Goal: Task Accomplishment & Management: Manage account settings

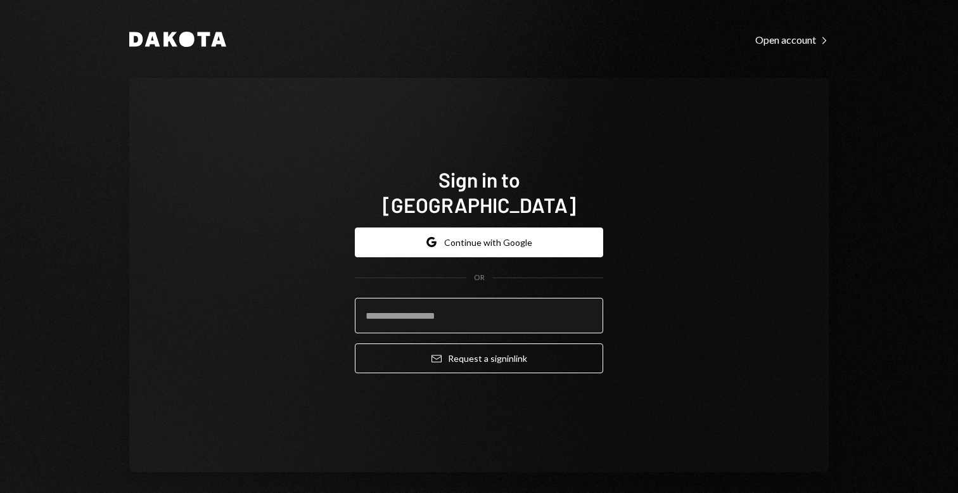
click at [461, 298] on input "email" at bounding box center [479, 315] width 248 height 35
type input "**********"
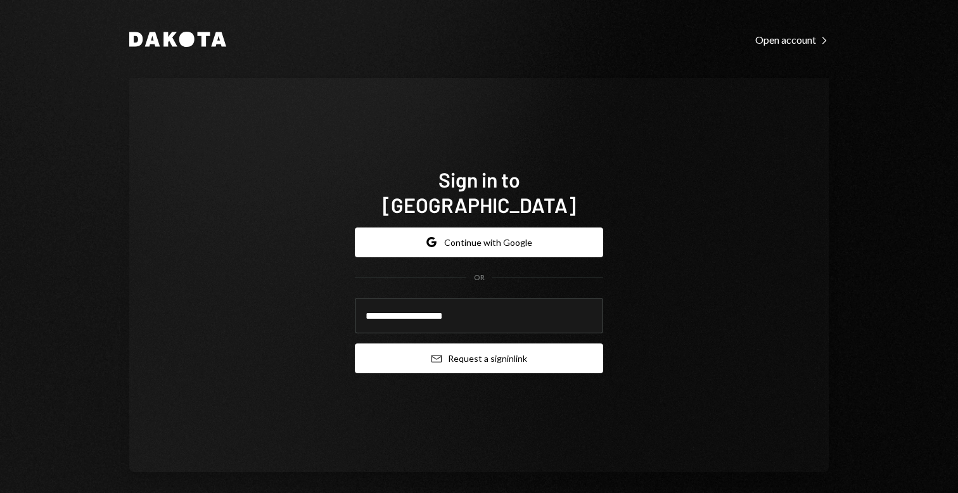
click at [492, 354] on button "Email Request a sign in link" at bounding box center [479, 358] width 248 height 30
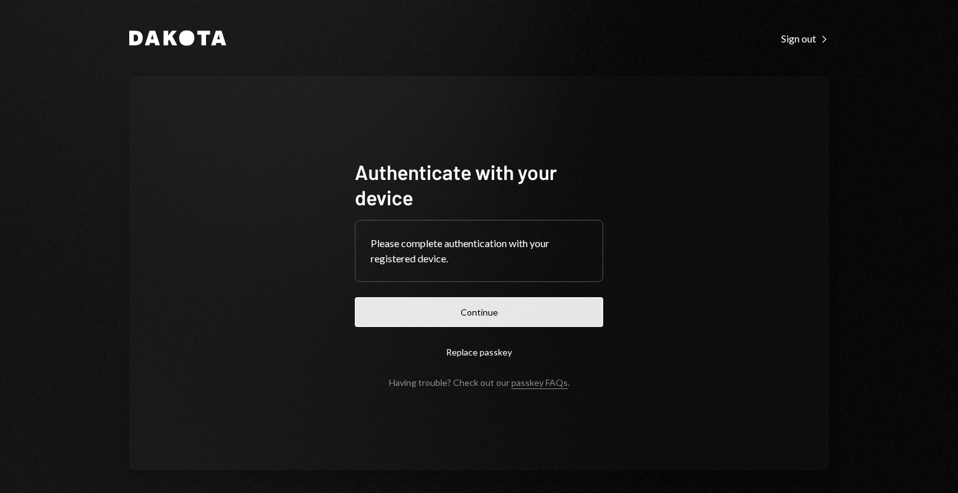
click at [523, 312] on button "Continue" at bounding box center [479, 312] width 248 height 30
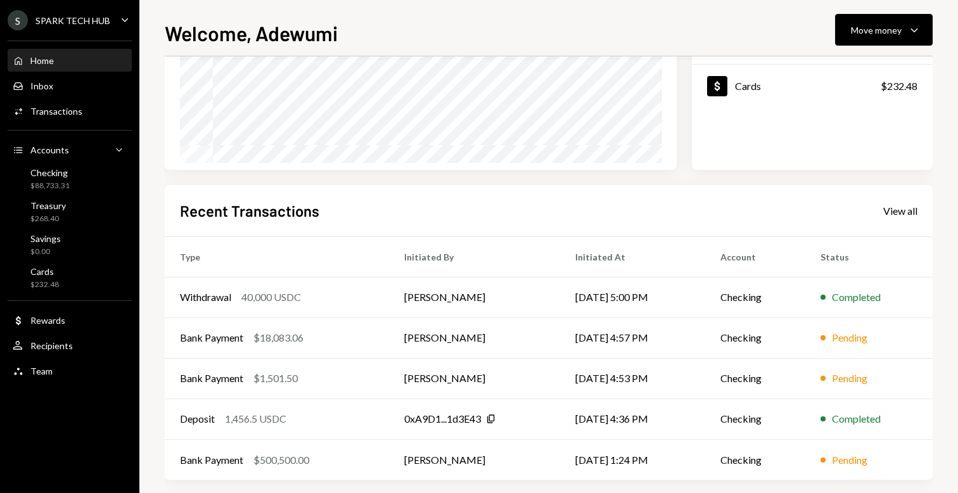
scroll to position [210, 0]
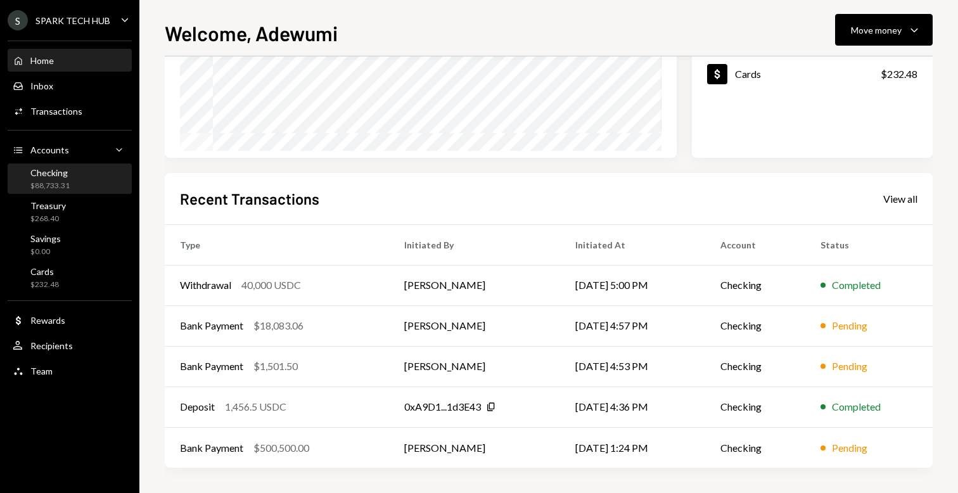
click at [82, 189] on div "Checking $88,733.31" at bounding box center [70, 179] width 114 height 24
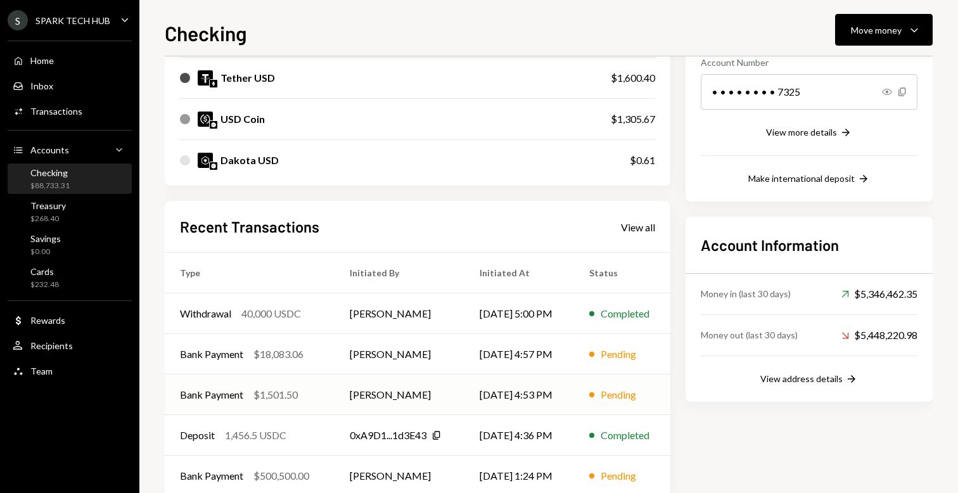
scroll to position [230, 0]
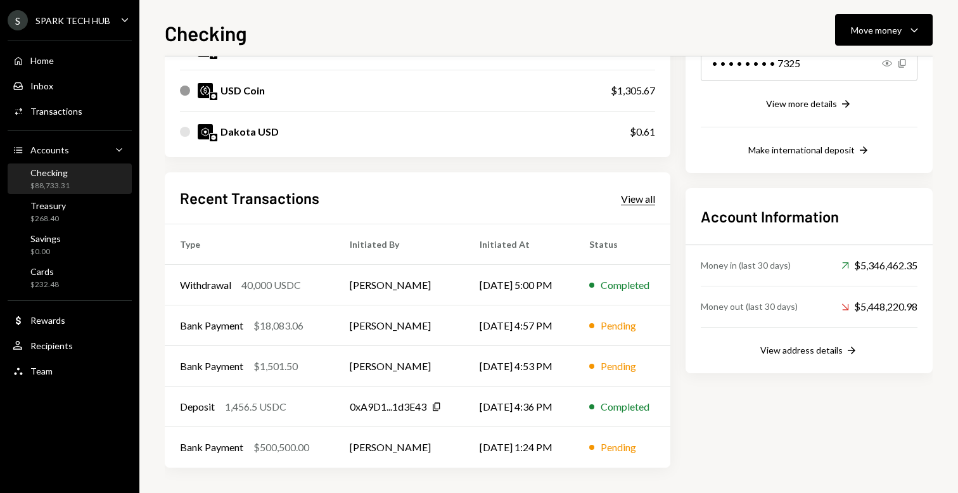
click at [631, 198] on div "View all" at bounding box center [638, 199] width 34 height 13
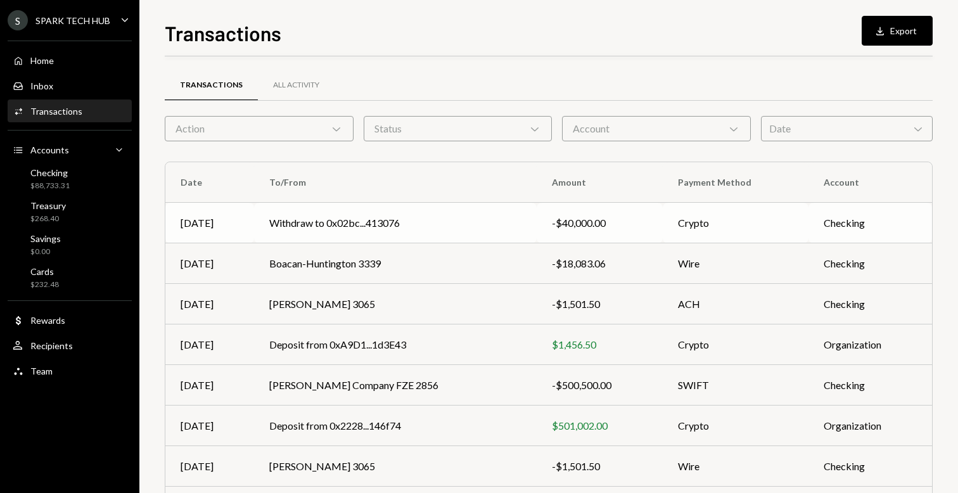
scroll to position [3, 0]
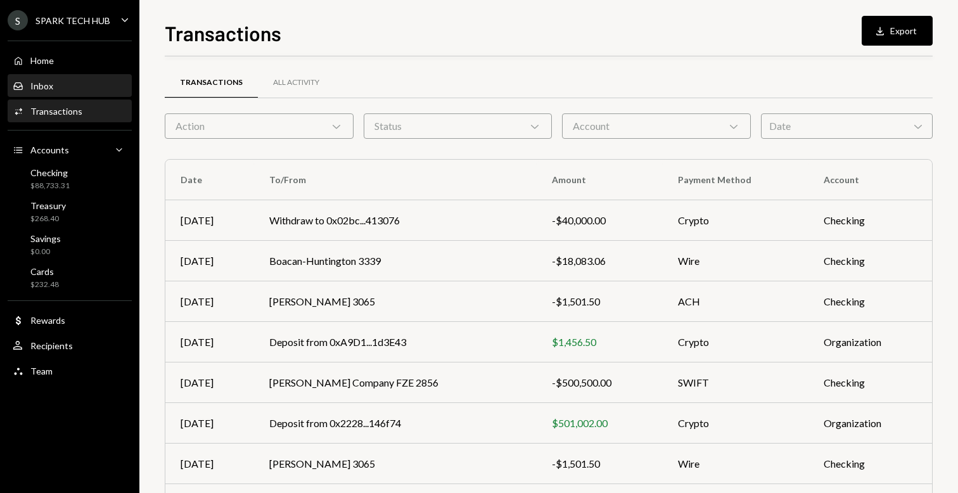
click at [60, 76] on div "Inbox Inbox" at bounding box center [70, 86] width 114 height 22
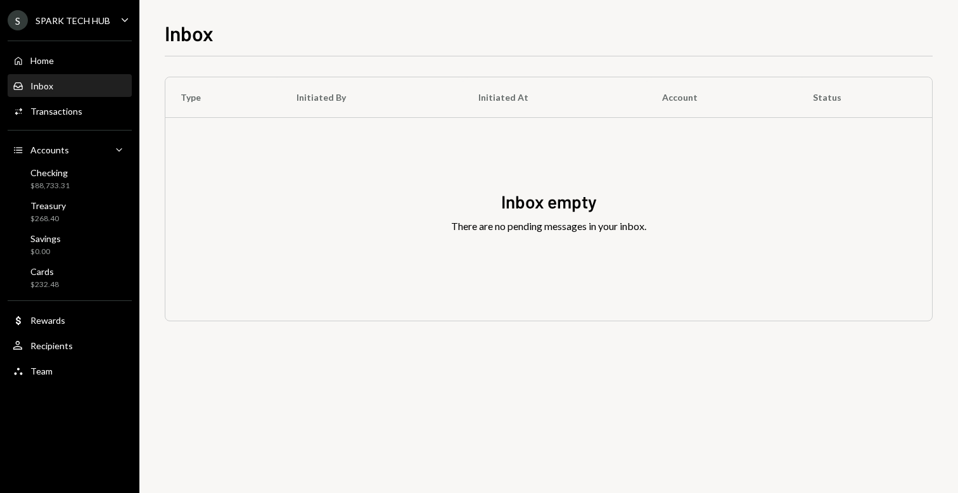
click at [108, 27] on div "S SPARK TECH HUB" at bounding box center [59, 20] width 103 height 20
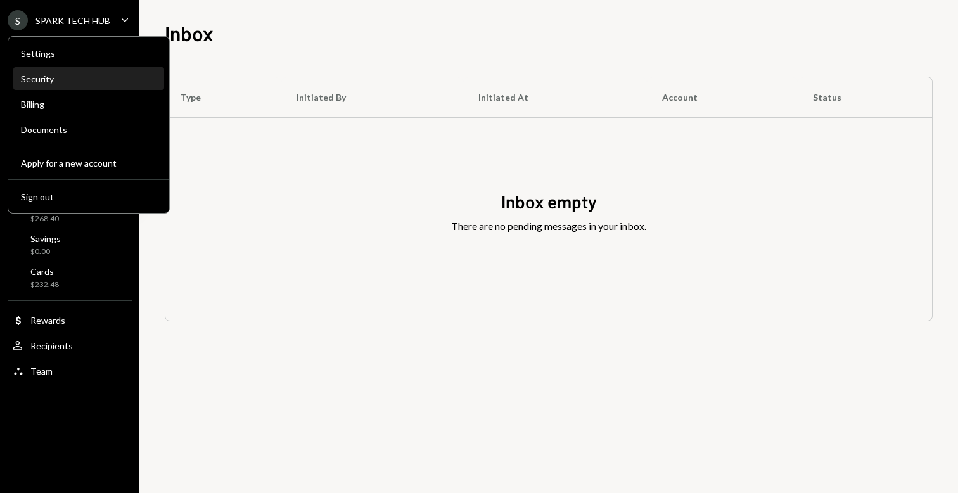
click at [47, 80] on div "Security" at bounding box center [89, 78] width 136 height 11
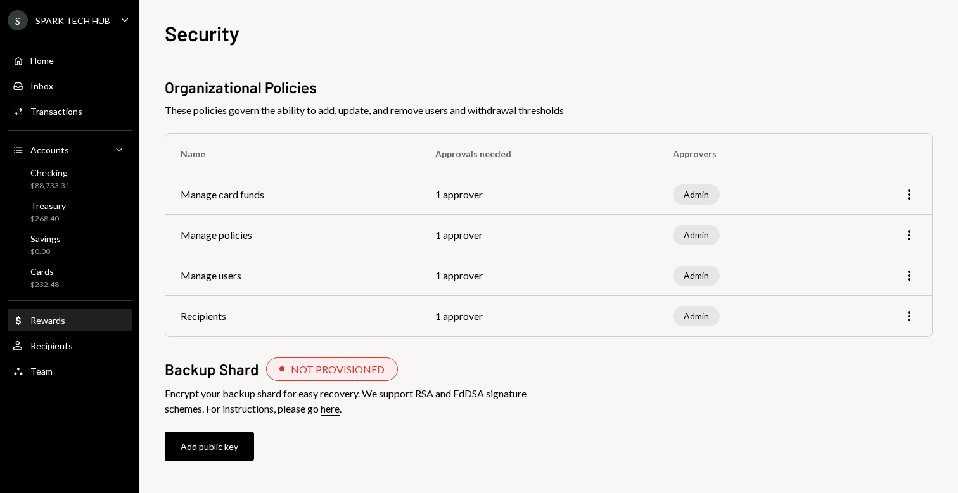
click at [59, 328] on div "Dollar Rewards" at bounding box center [70, 321] width 114 height 22
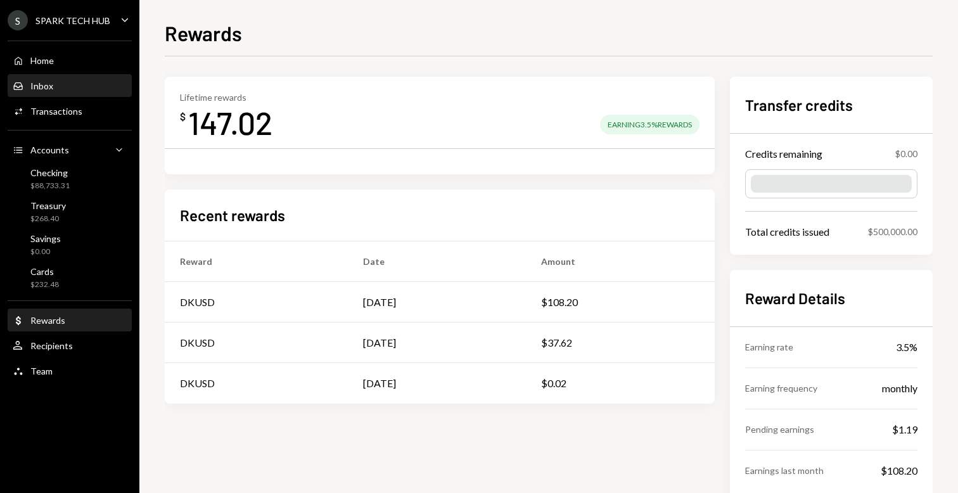
click at [48, 91] on div "Inbox Inbox" at bounding box center [70, 86] width 114 height 22
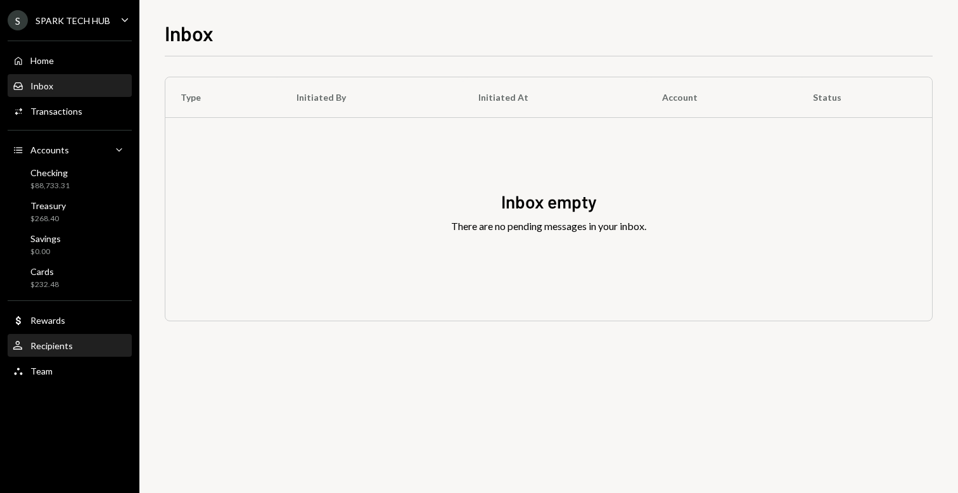
click at [61, 348] on div "Recipients" at bounding box center [51, 345] width 42 height 11
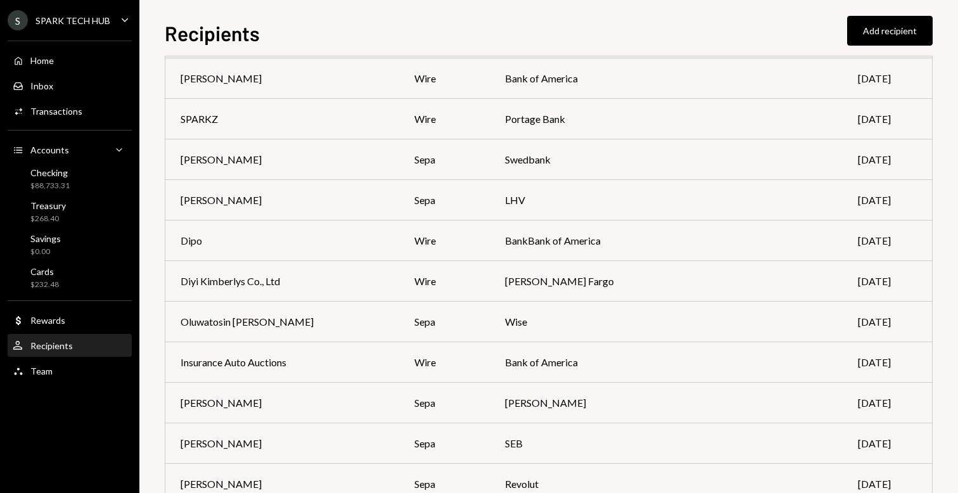
scroll to position [2680, 0]
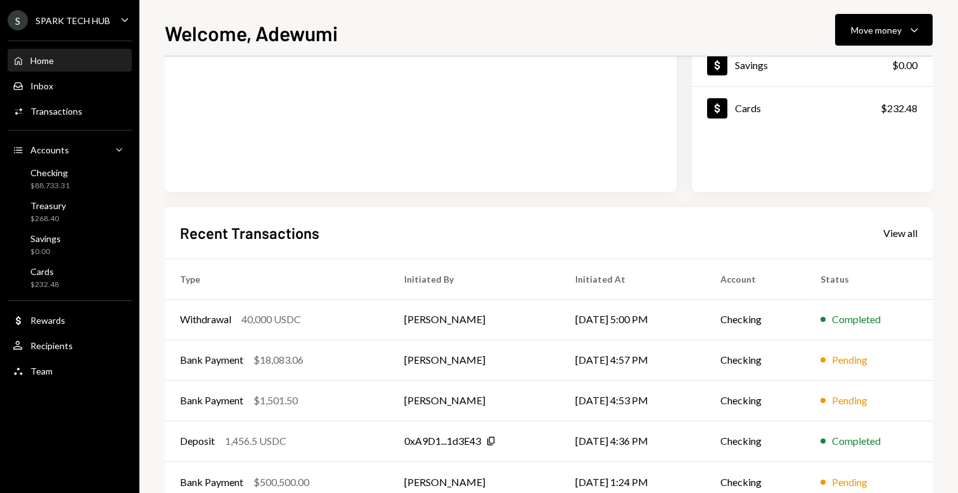
scroll to position [210, 0]
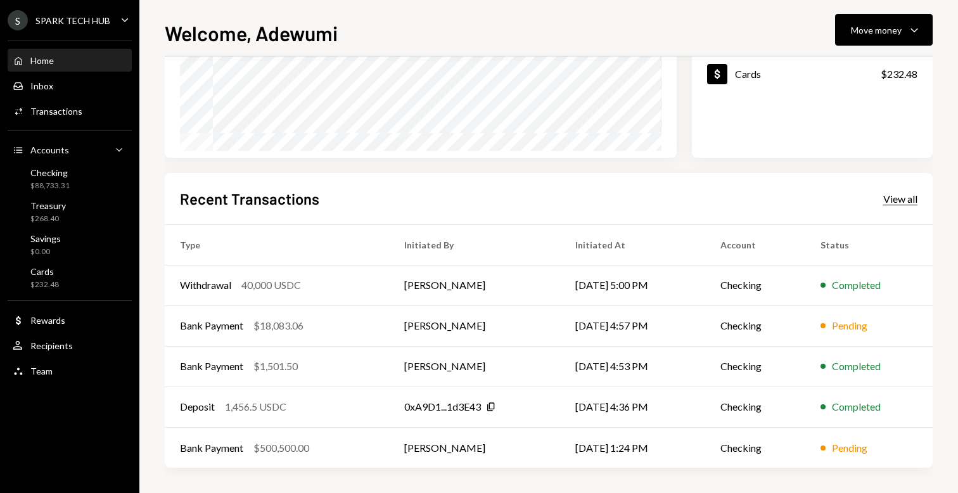
click at [901, 197] on div "View all" at bounding box center [900, 199] width 34 height 13
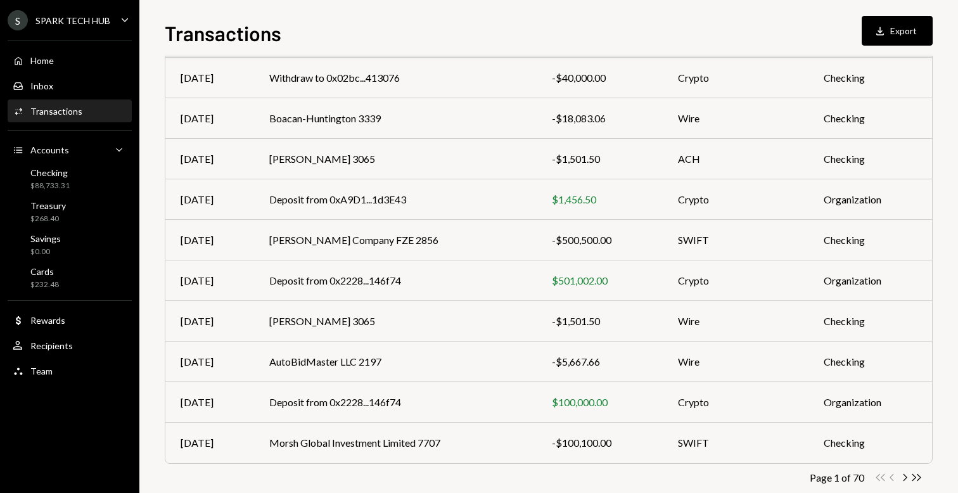
scroll to position [168, 0]
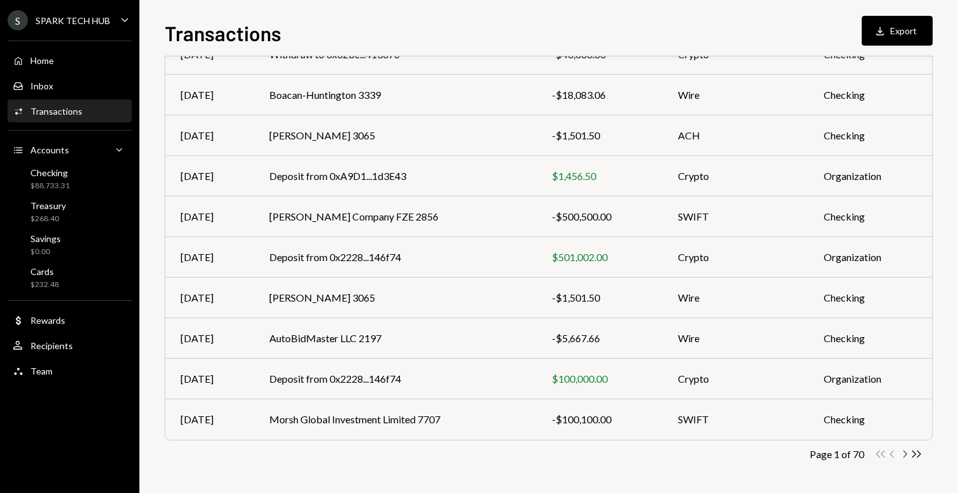
click at [901, 450] on icon "Chevron Right" at bounding box center [904, 454] width 12 height 12
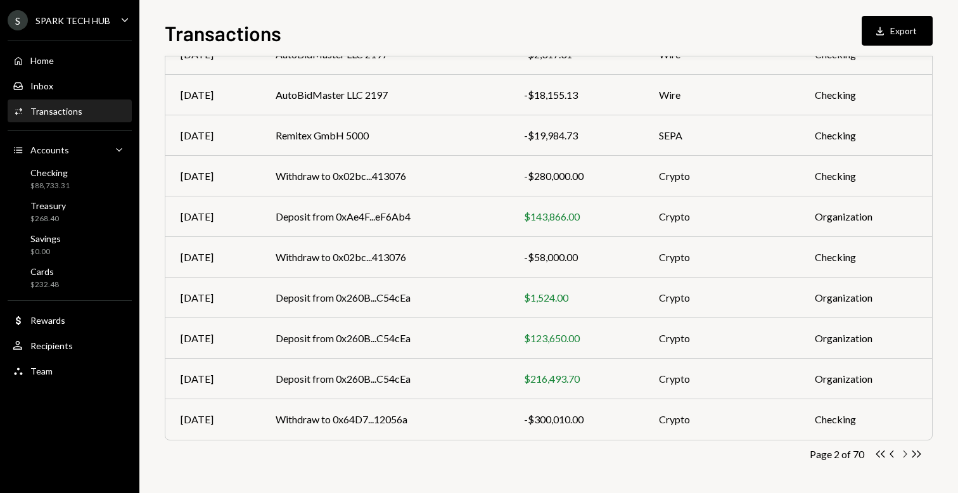
click at [904, 452] on icon "Chevron Right" at bounding box center [904, 454] width 12 height 12
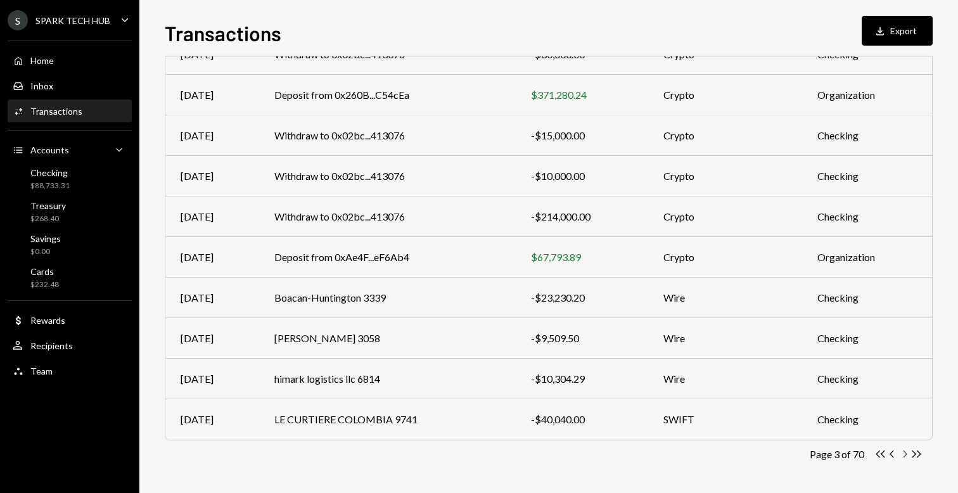
click at [906, 452] on icon "button" at bounding box center [905, 453] width 4 height 7
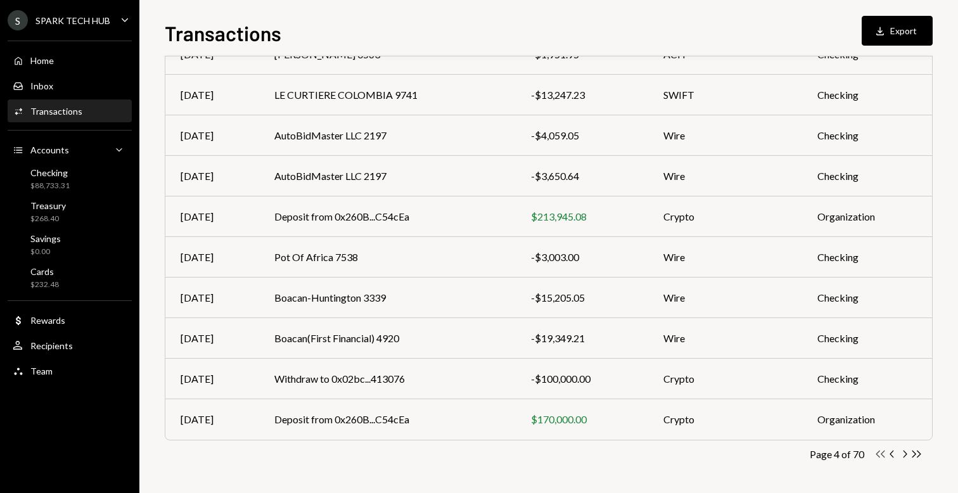
click at [880, 452] on icon "Double Arrow Left" at bounding box center [880, 454] width 12 height 12
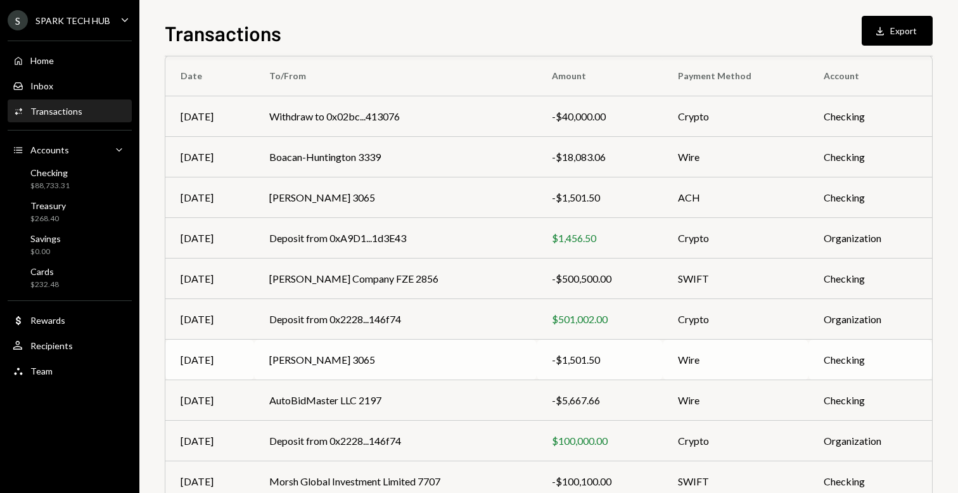
scroll to position [105, 0]
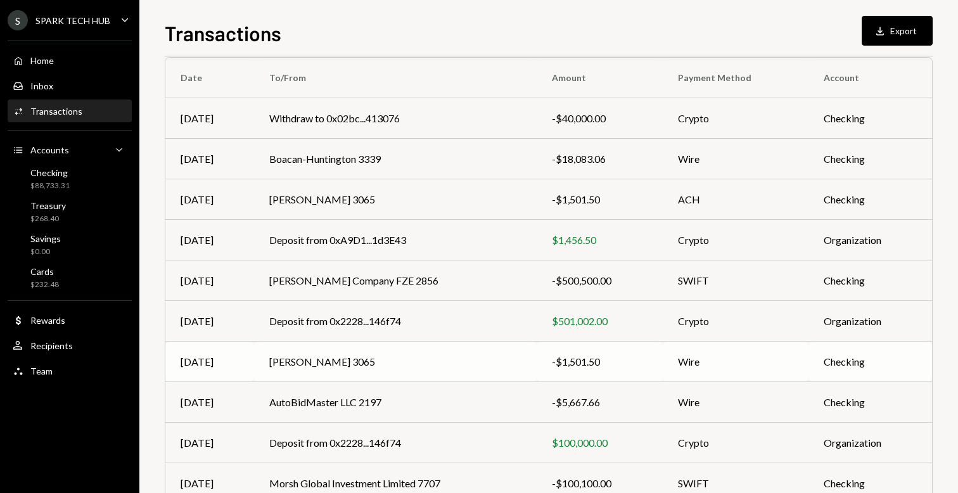
click at [588, 358] on div "-$1,501.50" at bounding box center [600, 361] width 96 height 15
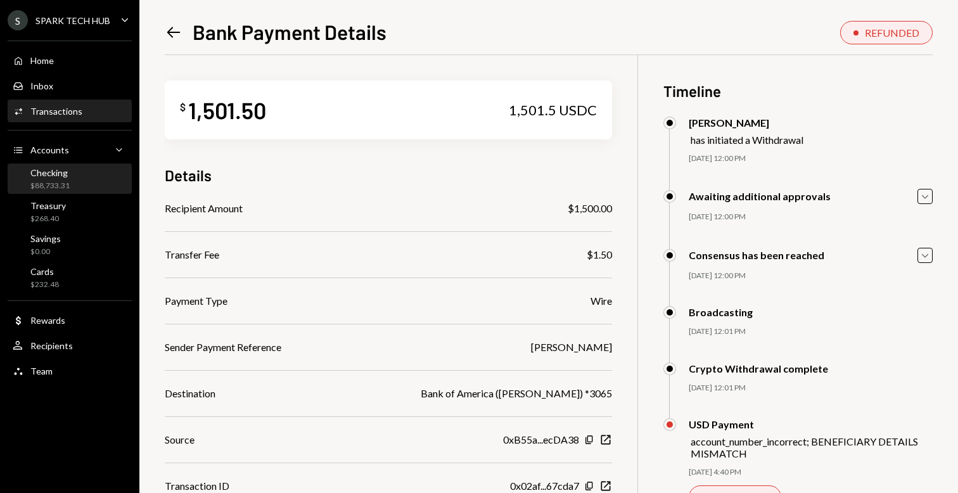
click at [82, 187] on div "Checking $88,733.31" at bounding box center [70, 179] width 114 height 24
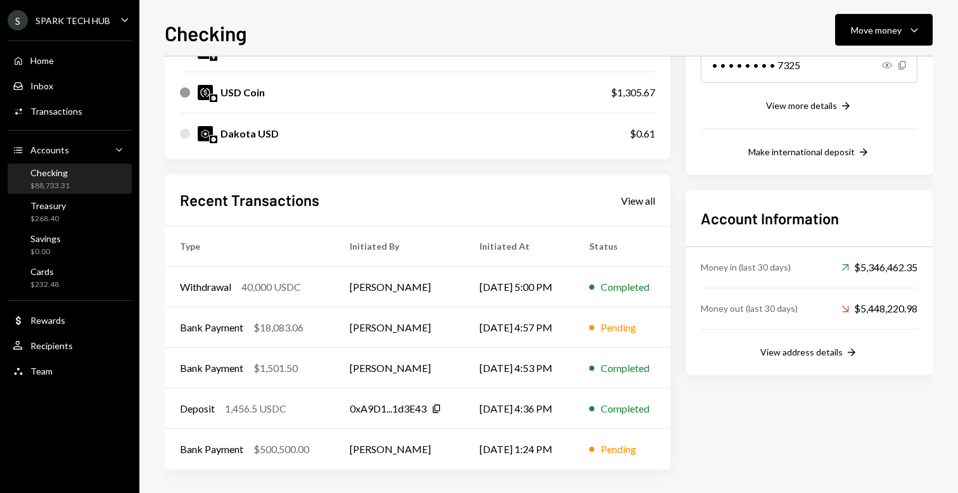
scroll to position [230, 0]
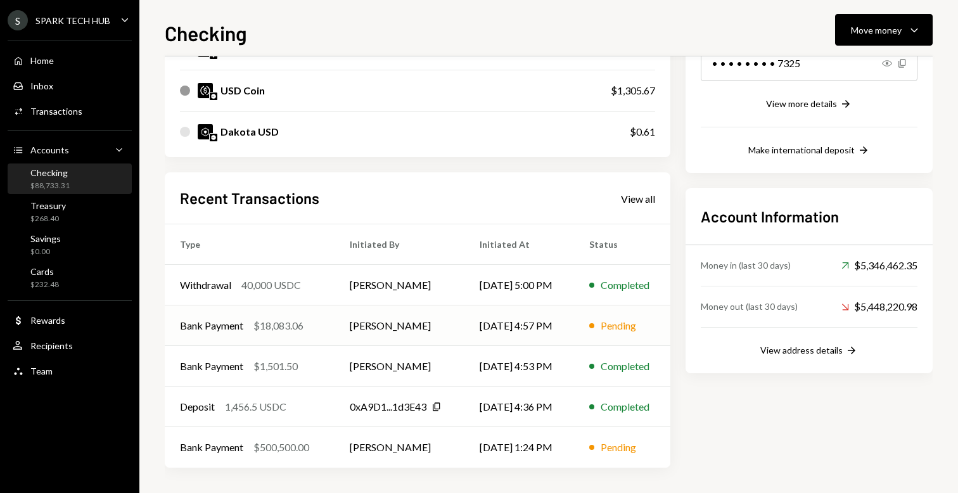
click at [342, 318] on td "[PERSON_NAME]" at bounding box center [399, 325] width 130 height 41
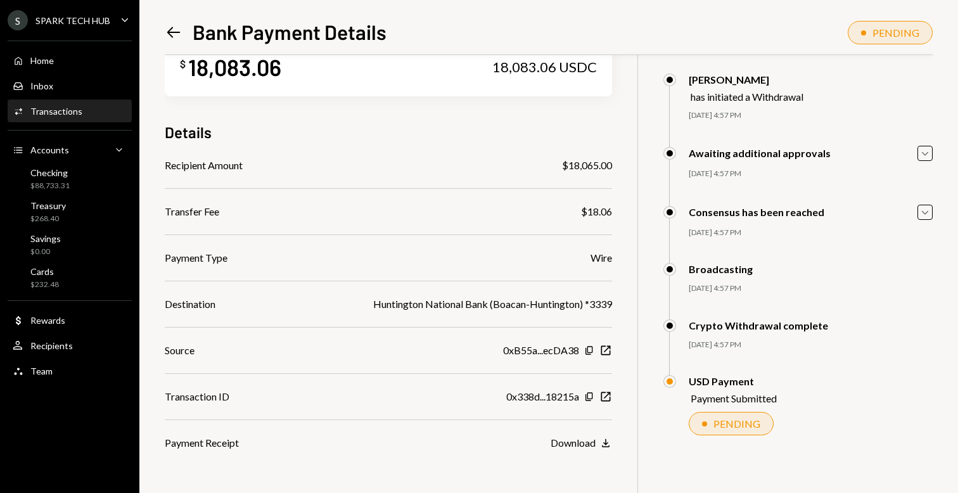
scroll to position [55, 0]
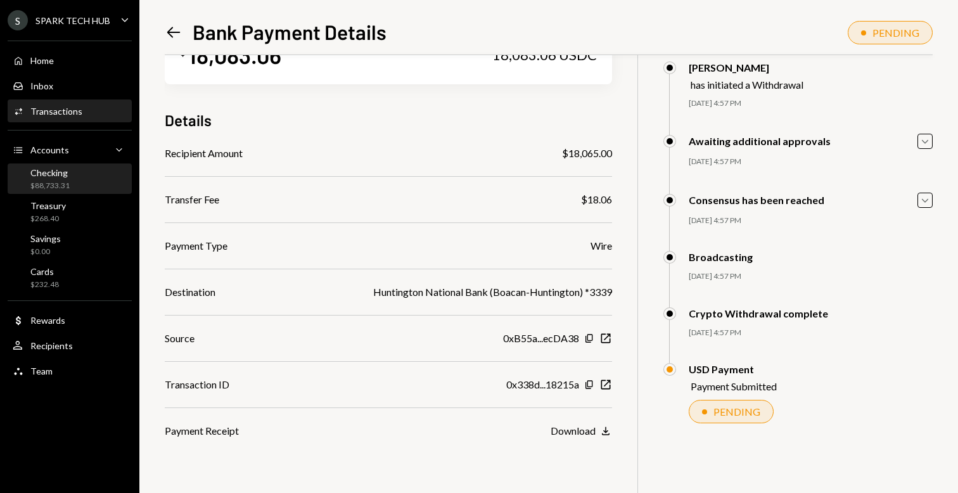
click at [70, 186] on div "Checking $88,733.31" at bounding box center [70, 179] width 114 height 24
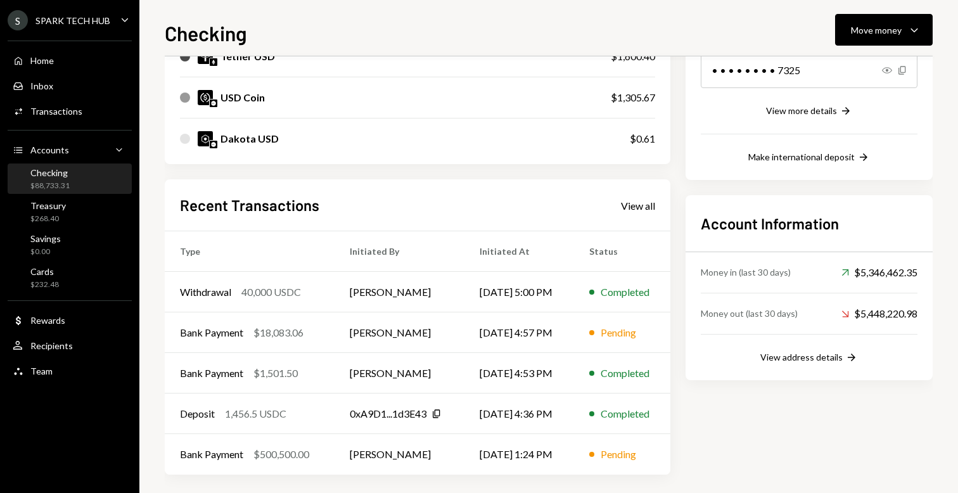
scroll to position [230, 0]
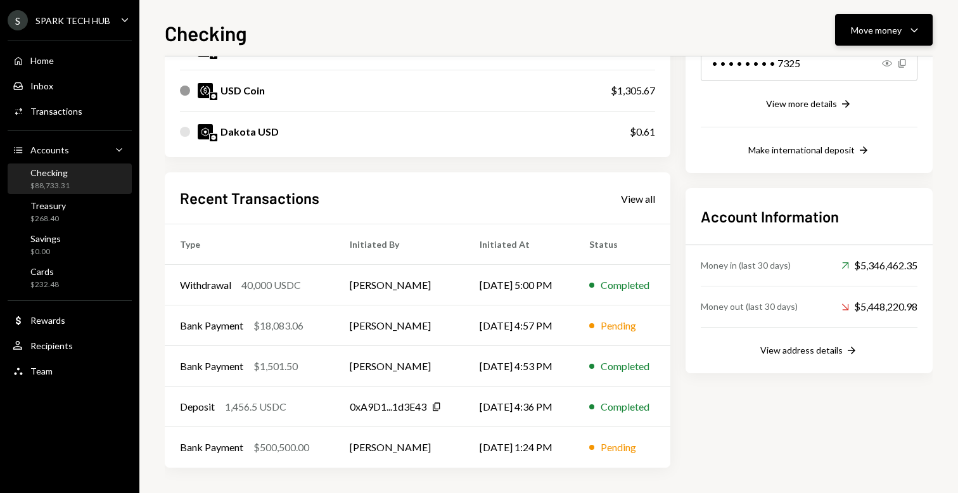
click at [842, 27] on button "Move money Caret Down" at bounding box center [884, 30] width 98 height 32
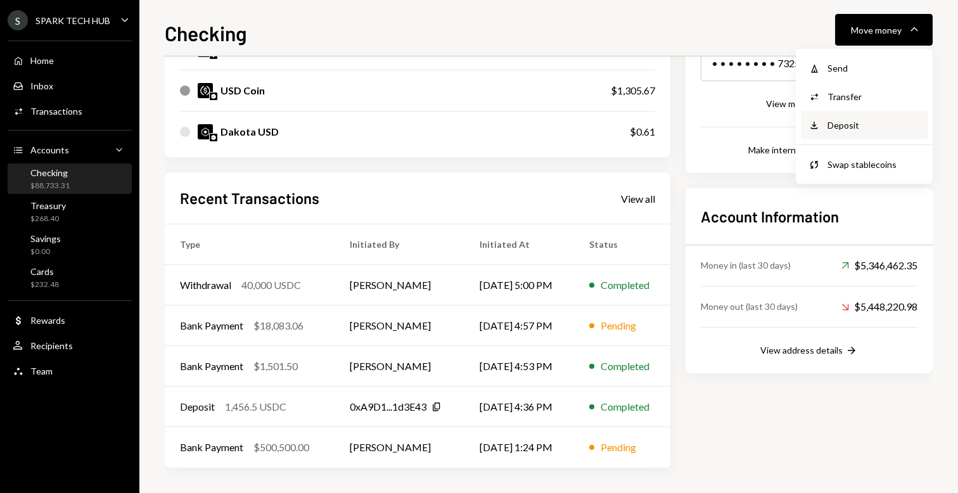
click at [844, 121] on div "Deposit" at bounding box center [873, 124] width 92 height 13
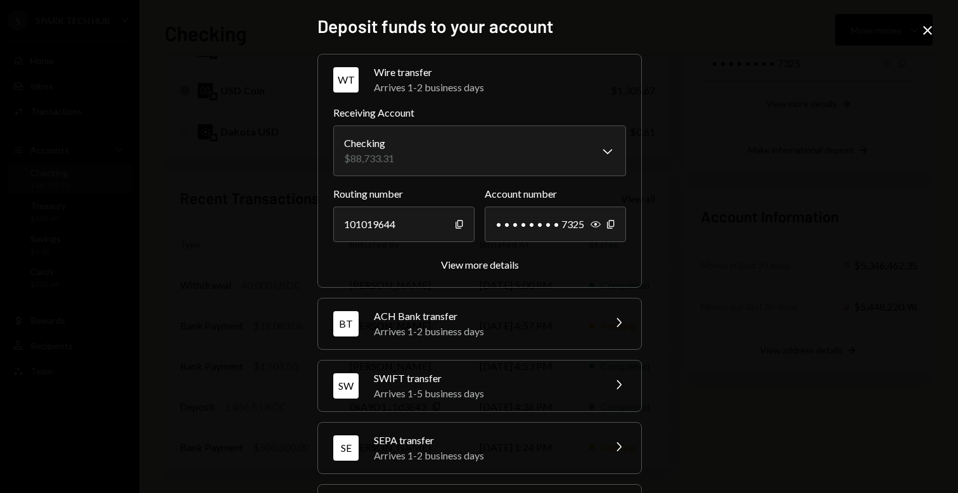
scroll to position [63, 0]
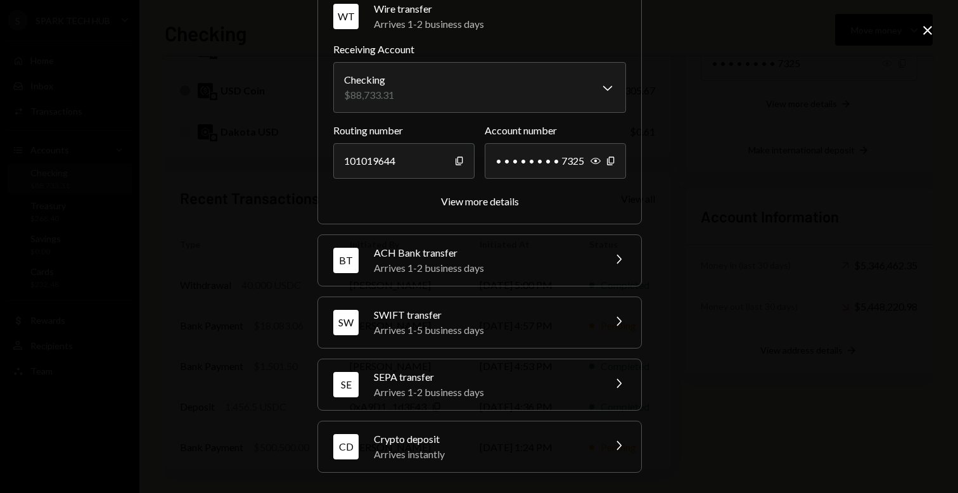
click at [530, 435] on div "Crypto deposit" at bounding box center [485, 438] width 222 height 15
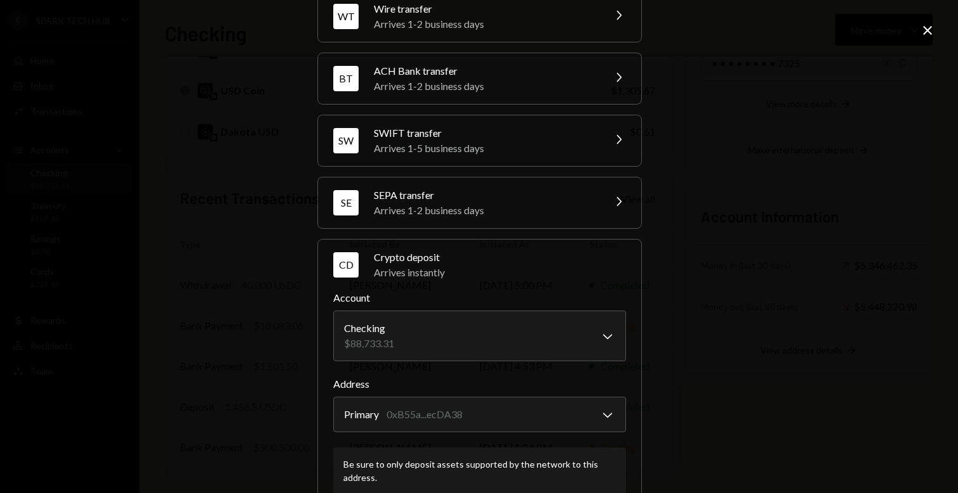
scroll to position [144, 0]
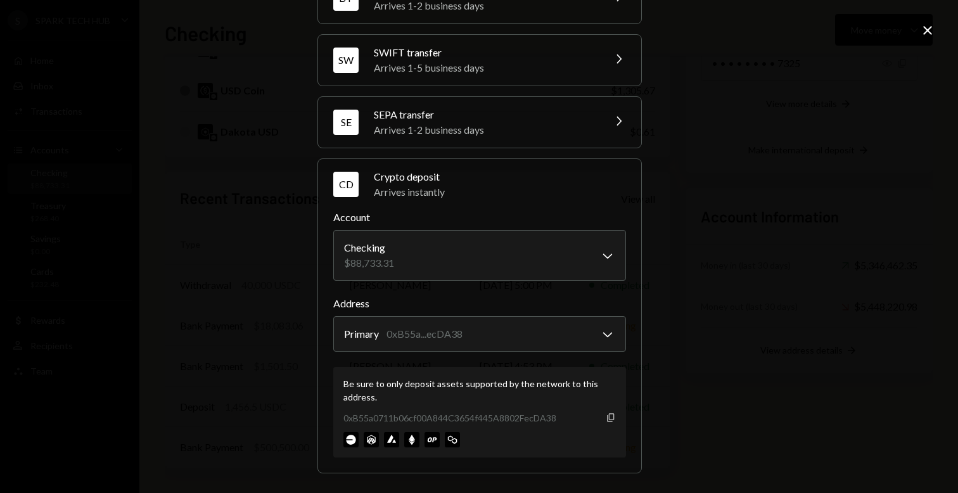
click at [610, 419] on icon "Copy" at bounding box center [611, 417] width 10 height 10
click at [791, 128] on div "**********" at bounding box center [479, 246] width 958 height 493
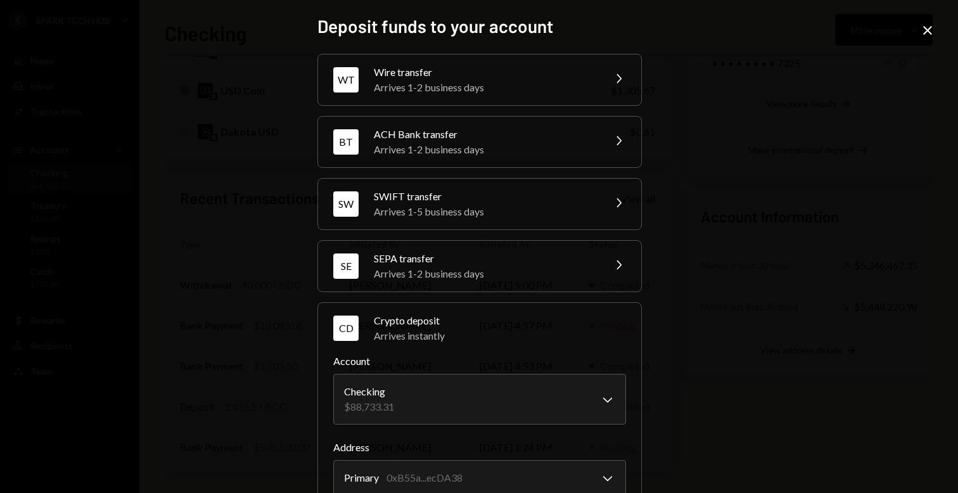
click at [443, 84] on div "Arrives 1-2 business days" at bounding box center [485, 87] width 222 height 15
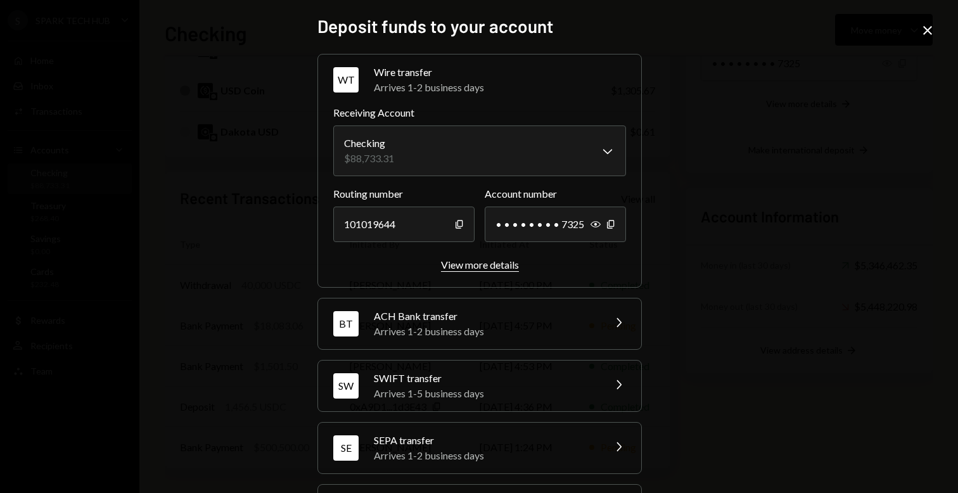
click at [474, 269] on div "View more details" at bounding box center [480, 264] width 78 height 12
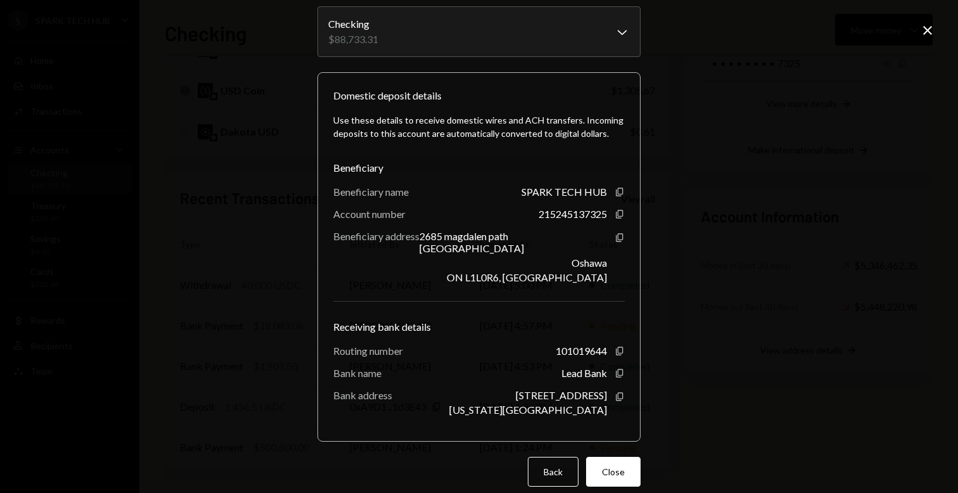
scroll to position [72, 0]
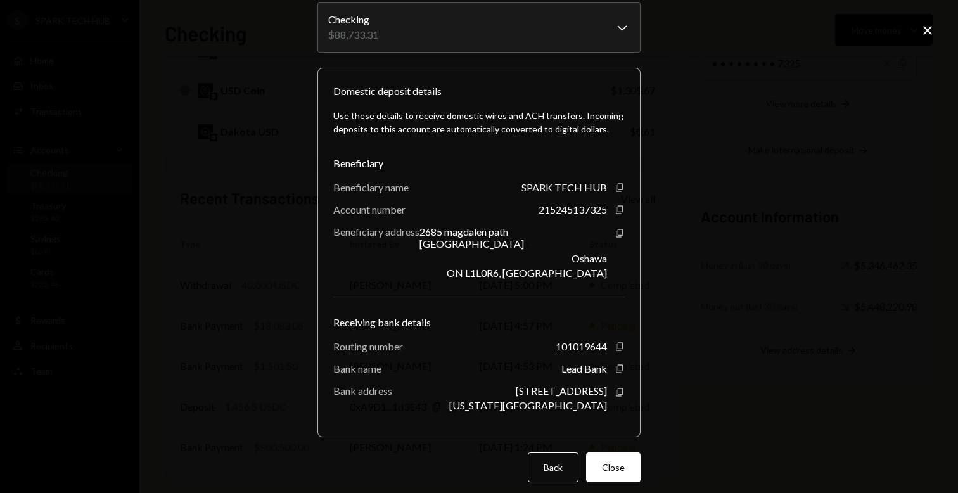
click at [699, 53] on div "**********" at bounding box center [479, 246] width 958 height 493
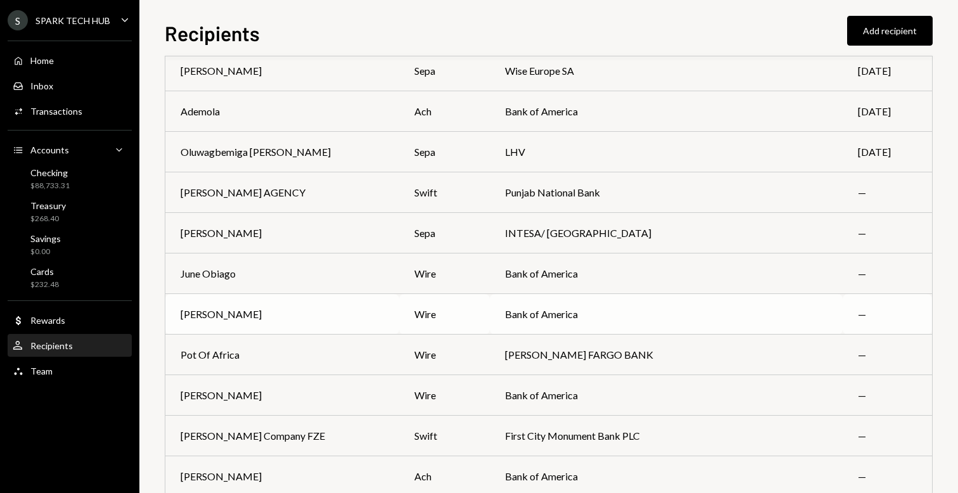
scroll to position [3753, 0]
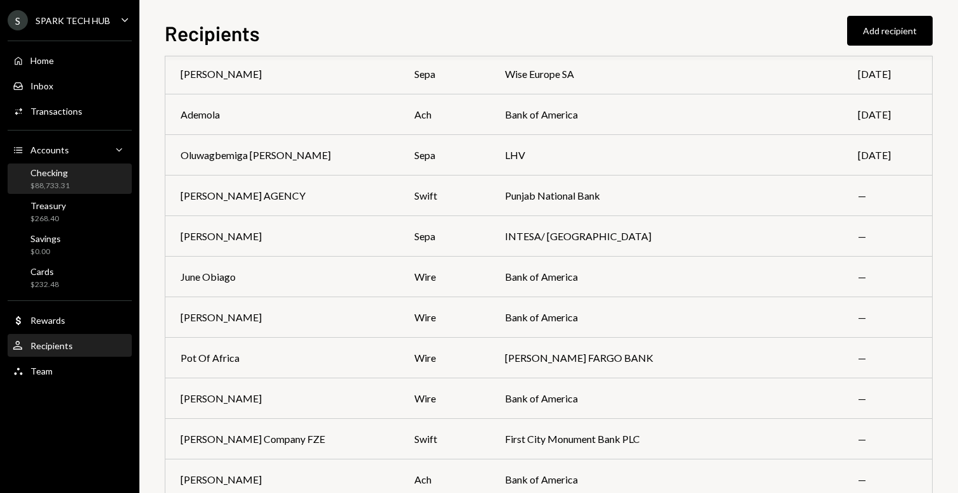
click at [34, 184] on div "$88,733.31" at bounding box center [49, 186] width 39 height 11
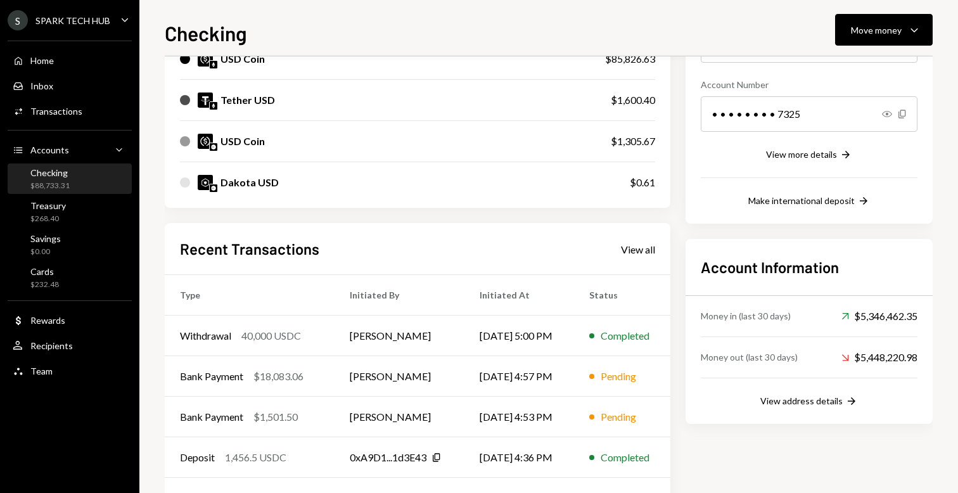
scroll to position [230, 0]
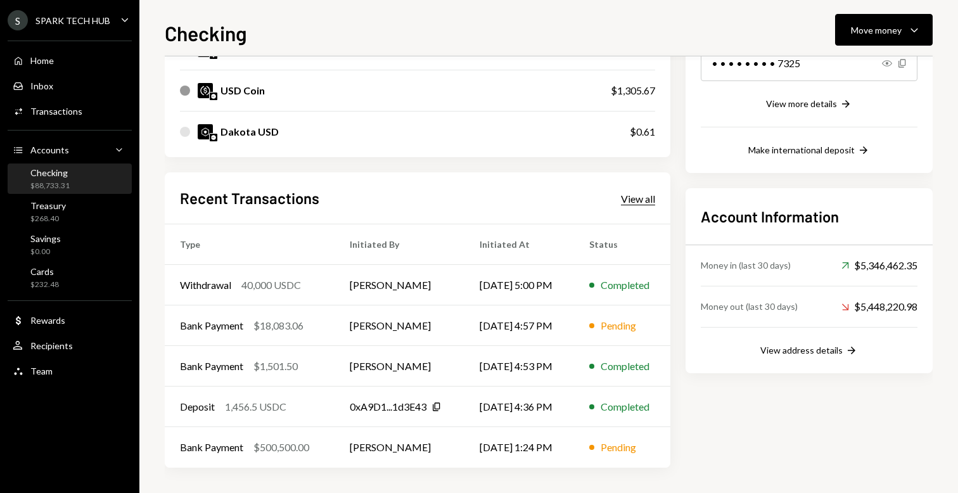
click at [632, 193] on div "View all" at bounding box center [638, 199] width 34 height 13
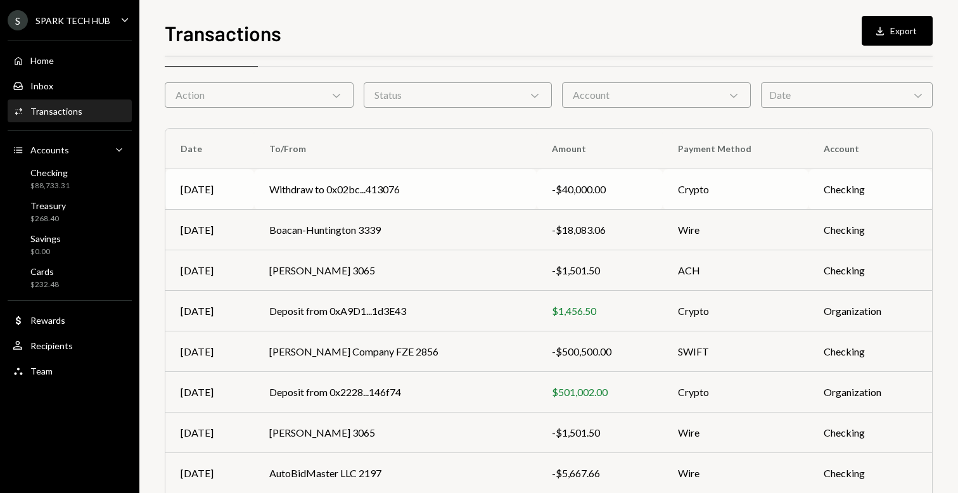
scroll to position [34, 0]
click at [569, 263] on div "-$1,501.50" at bounding box center [600, 269] width 96 height 15
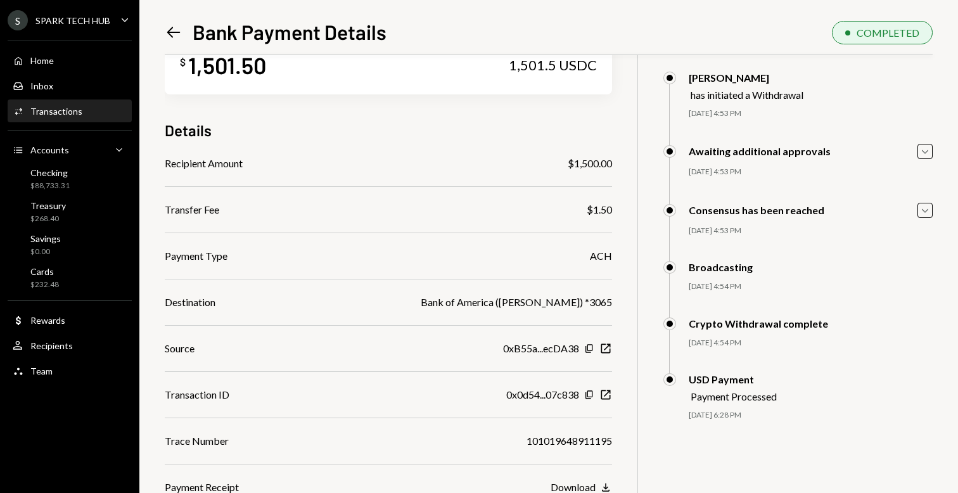
scroll to position [55, 0]
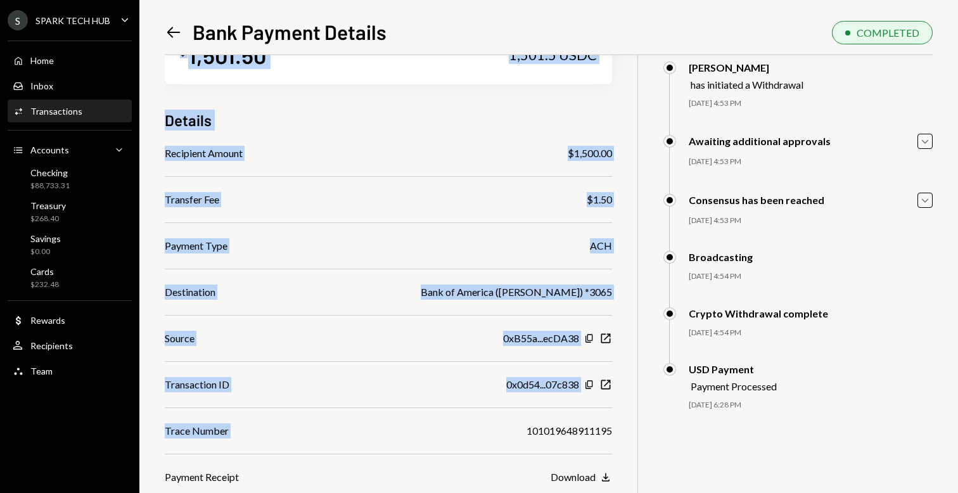
drag, startPoint x: 163, startPoint y: 434, endPoint x: 465, endPoint y: 426, distance: 302.2
click at [465, 426] on div "Left Arrow Bank Payment Details COMPLETED $ 1,501.50 1,501.5 USDC Details Recip…" at bounding box center [548, 246] width 818 height 493
click at [612, 412] on div "$ 1,501.50 1,501.5 USDC Details Recipient Amount $1,500.00 Transfer Fee $1.50 P…" at bounding box center [549, 246] width 768 height 493
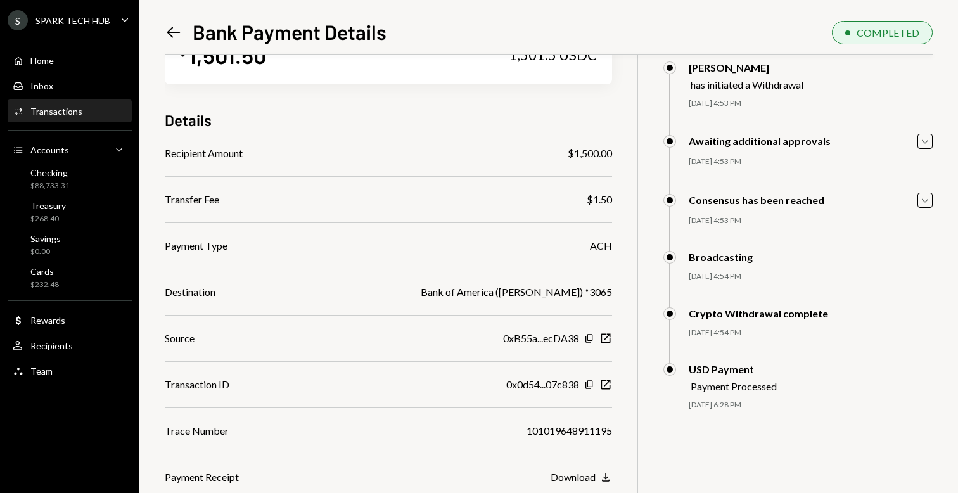
click at [581, 418] on div "Recipient Amount $1,500.00 Transfer Fee $1.50 Payment Type ACH Destination Bank…" at bounding box center [388, 315] width 447 height 339
click at [569, 429] on div "101019648911195" at bounding box center [569, 430] width 86 height 15
copy div "101019648911195"
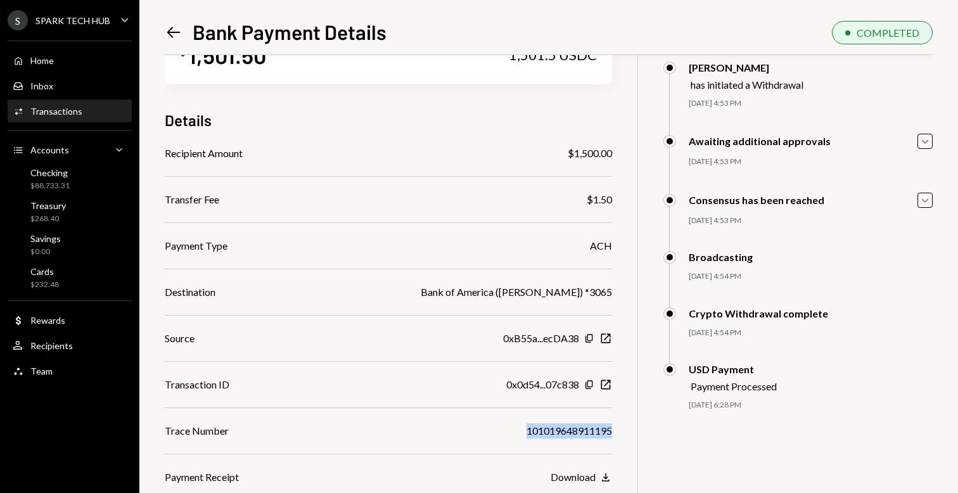
scroll to position [0, 0]
